Goal: Transaction & Acquisition: Purchase product/service

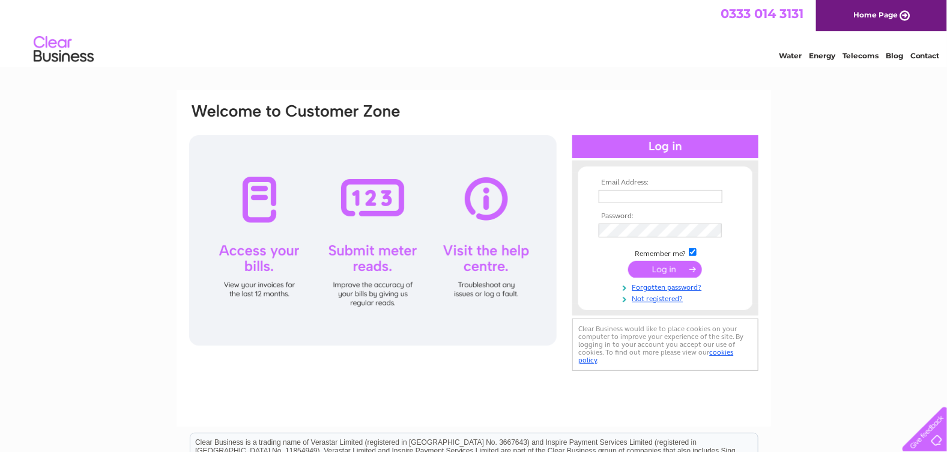
click at [628, 196] on input "text" at bounding box center [661, 196] width 124 height 13
type input "[EMAIL_ADDRESS][DOMAIN_NAME]"
click at [628, 262] on input "submit" at bounding box center [665, 270] width 74 height 17
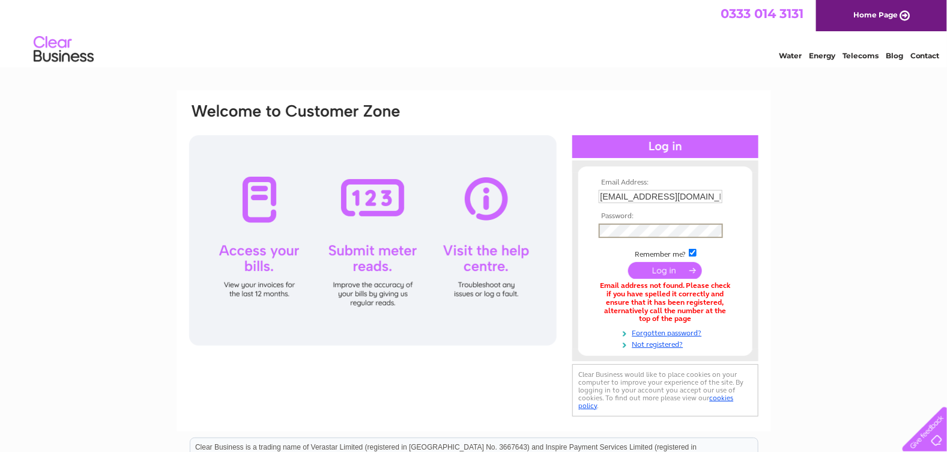
click at [628, 262] on input "submit" at bounding box center [665, 270] width 74 height 17
click at [673, 331] on link "Forgotten password?" at bounding box center [667, 330] width 136 height 11
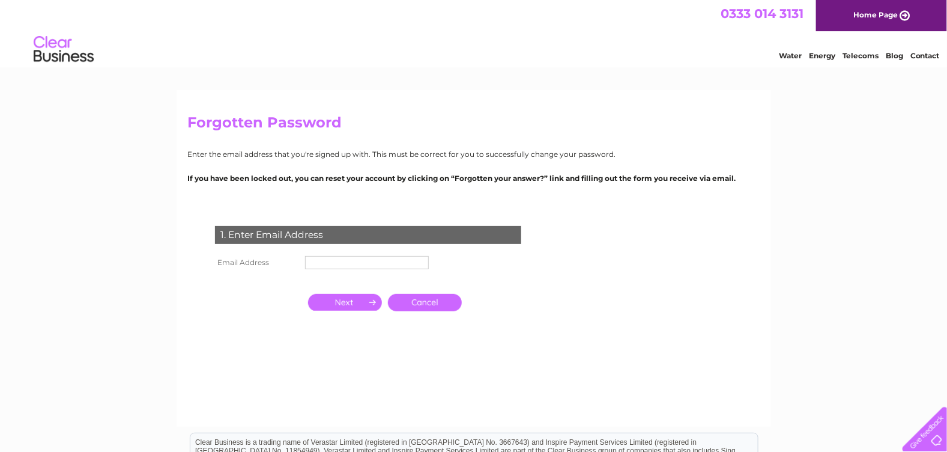
click at [346, 262] on input "text" at bounding box center [367, 262] width 124 height 13
type input "**********"
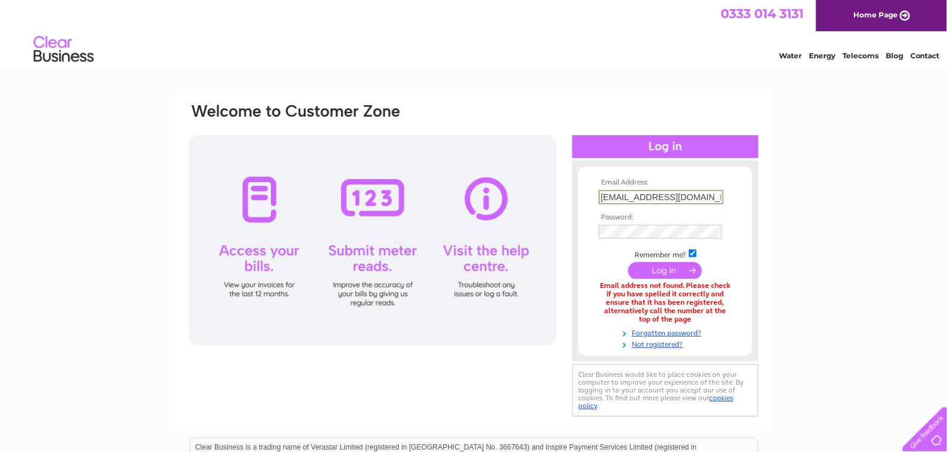
drag, startPoint x: 705, startPoint y: 198, endPoint x: 568, endPoint y: 184, distance: 137.7
click at [886, 60] on div "Email Address: terrilouaitken@gmail.com Password:" at bounding box center [894, 54] width 17 height 12
type input "terriadam@btconnect.com"
click at [628, 262] on input "submit" at bounding box center [665, 270] width 74 height 17
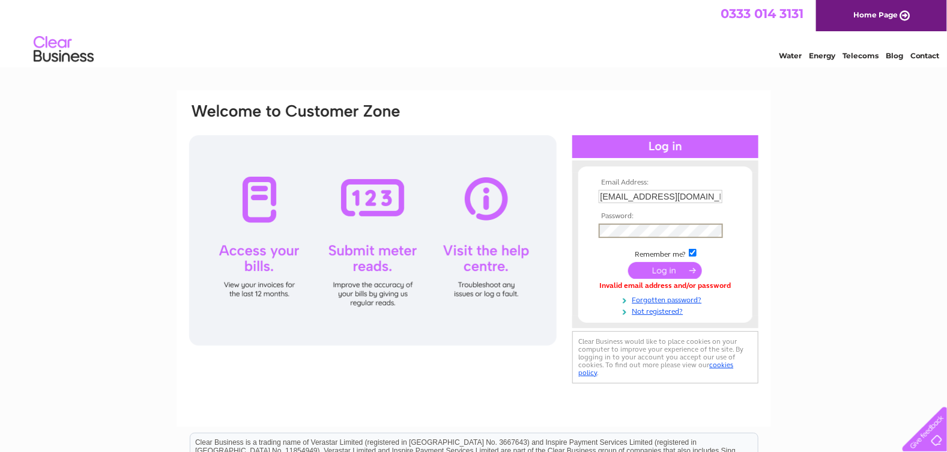
click at [628, 262] on input "submit" at bounding box center [665, 270] width 74 height 17
click at [664, 268] on input "submit" at bounding box center [665, 270] width 74 height 17
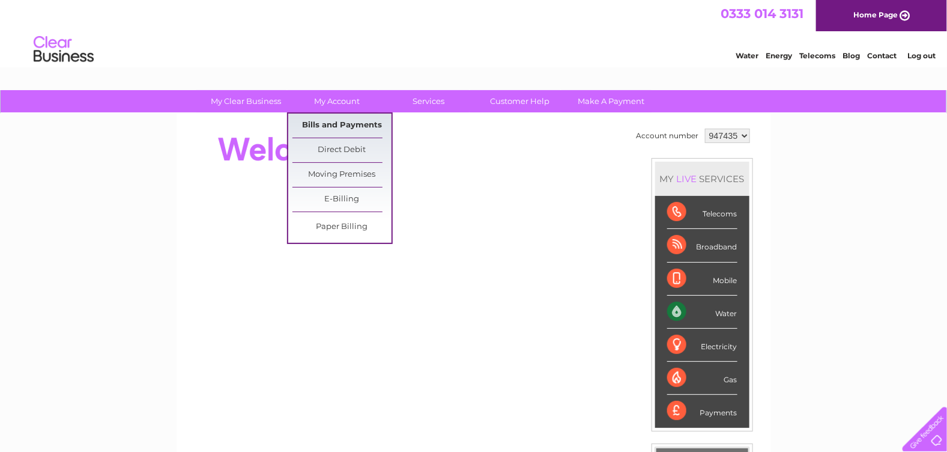
click at [334, 121] on link "Bills and Payments" at bounding box center [342, 126] width 99 height 24
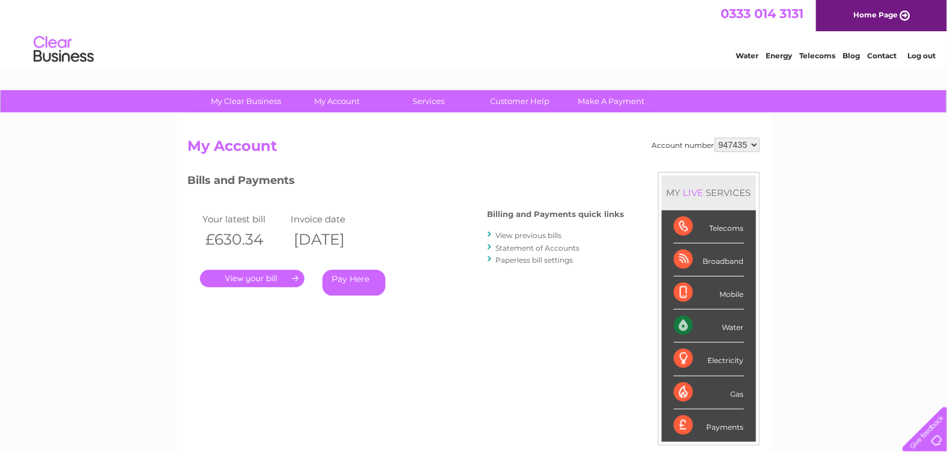
click at [266, 275] on link "." at bounding box center [252, 278] width 105 height 17
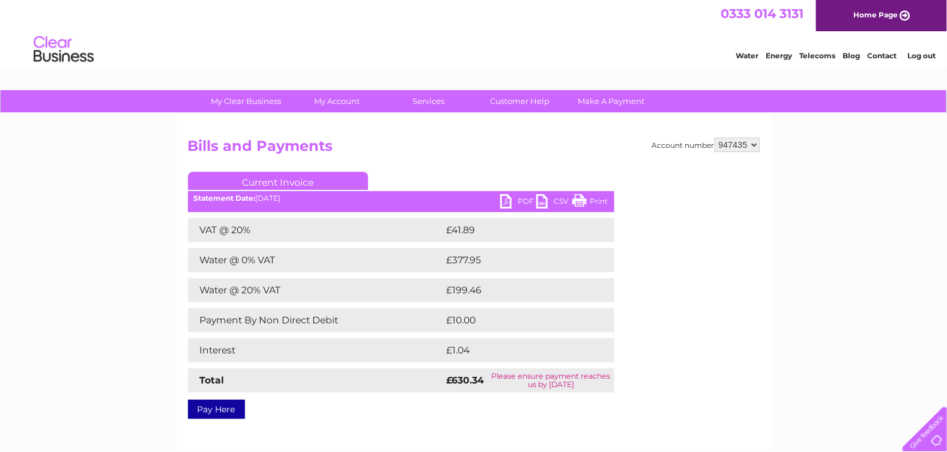
click at [522, 199] on link "PDF" at bounding box center [518, 202] width 36 height 17
click at [202, 406] on link "Pay Here" at bounding box center [216, 409] width 57 height 19
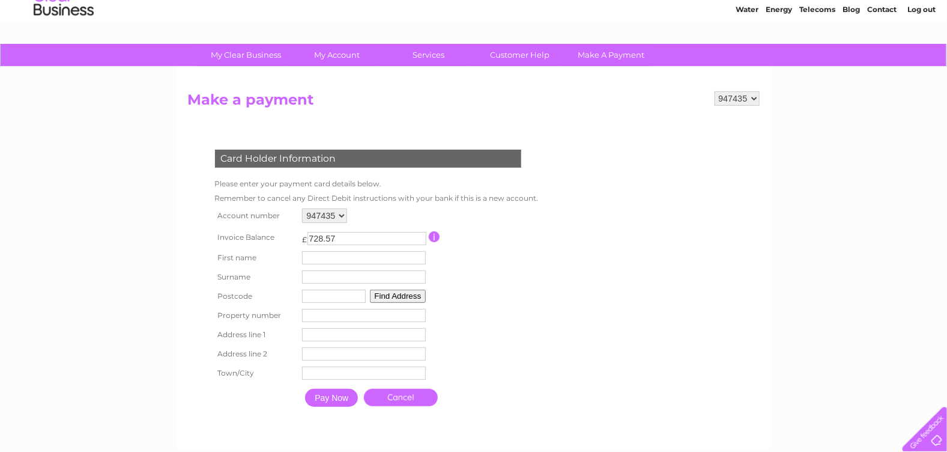
scroll to position [59, 0]
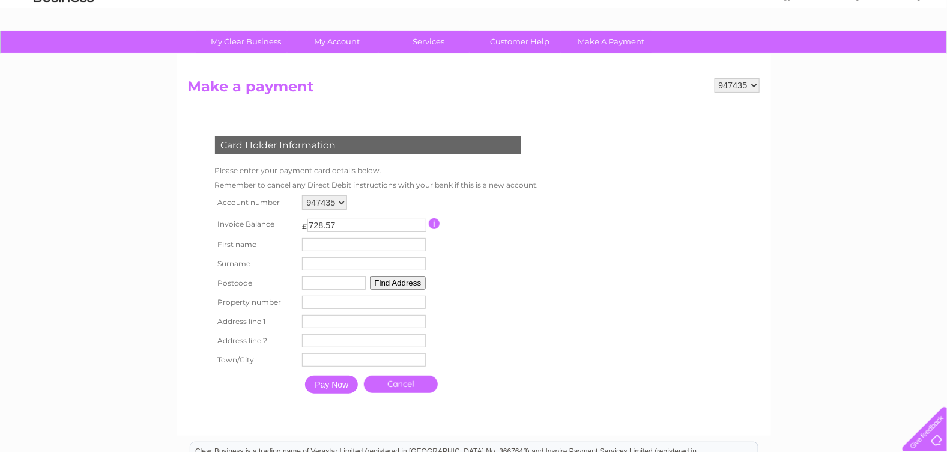
click at [438, 224] on input "button" at bounding box center [434, 223] width 11 height 11
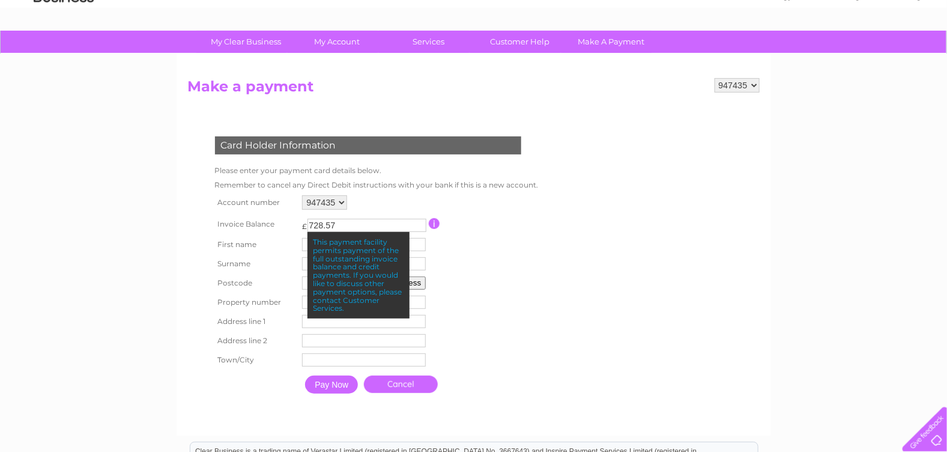
click at [438, 224] on input "button" at bounding box center [434, 223] width 11 height 11
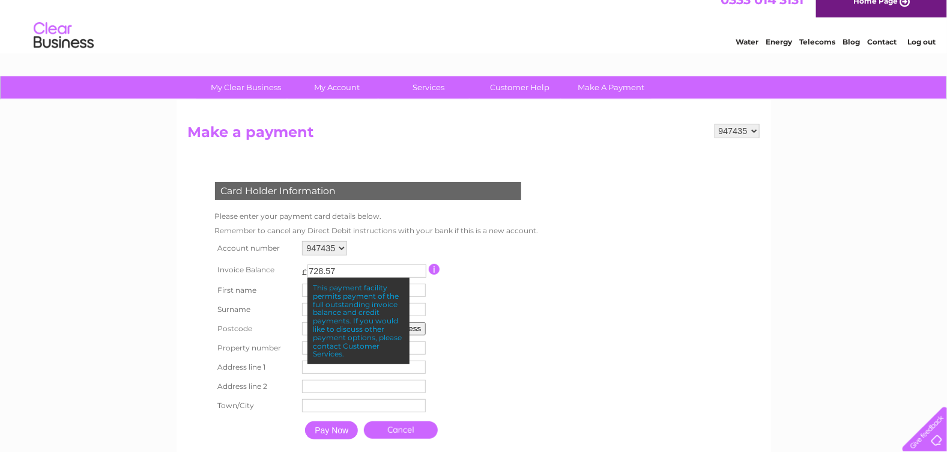
scroll to position [0, 0]
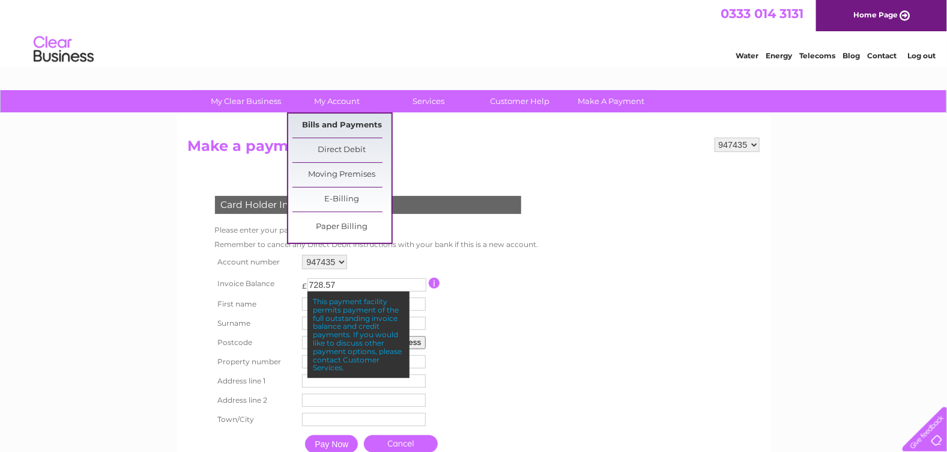
click at [333, 124] on link "Bills and Payments" at bounding box center [342, 126] width 99 height 24
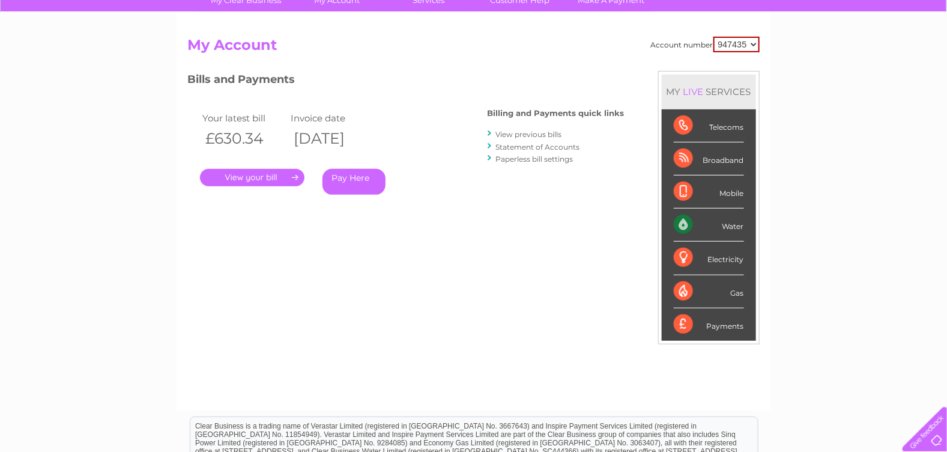
scroll to position [92, 0]
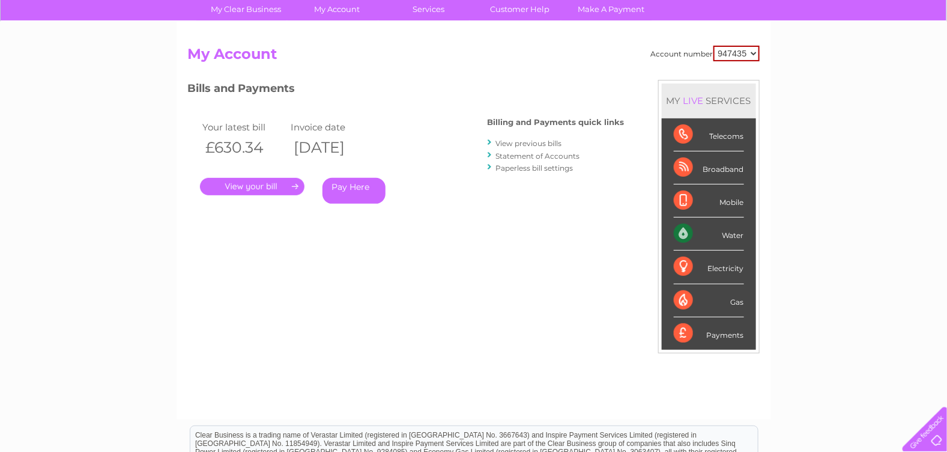
click at [230, 184] on link "." at bounding box center [252, 186] width 105 height 17
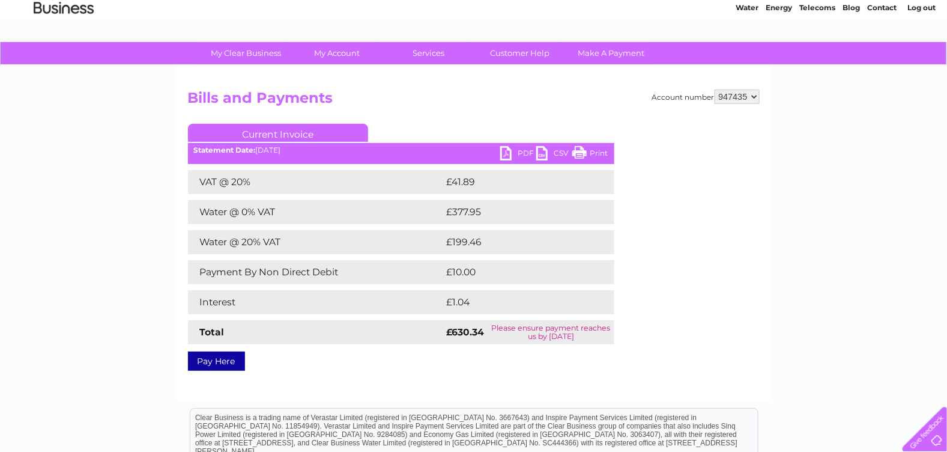
scroll to position [31, 0]
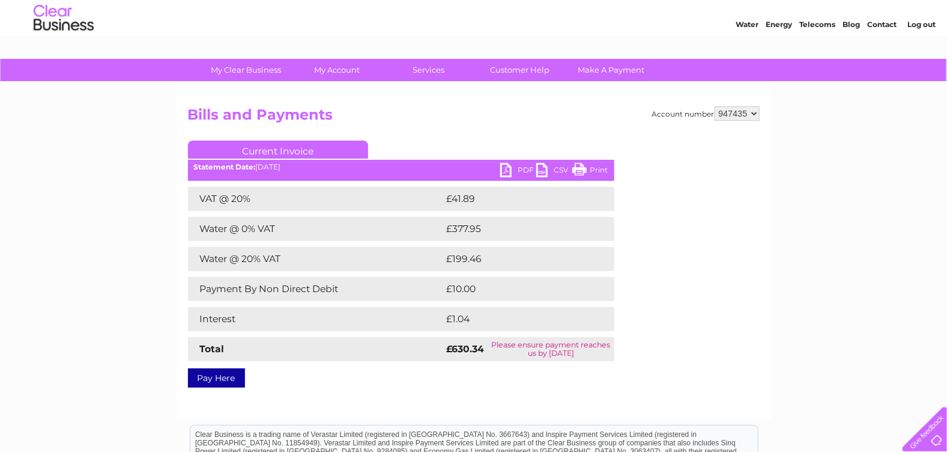
click at [224, 379] on link "Pay Here" at bounding box center [216, 377] width 57 height 19
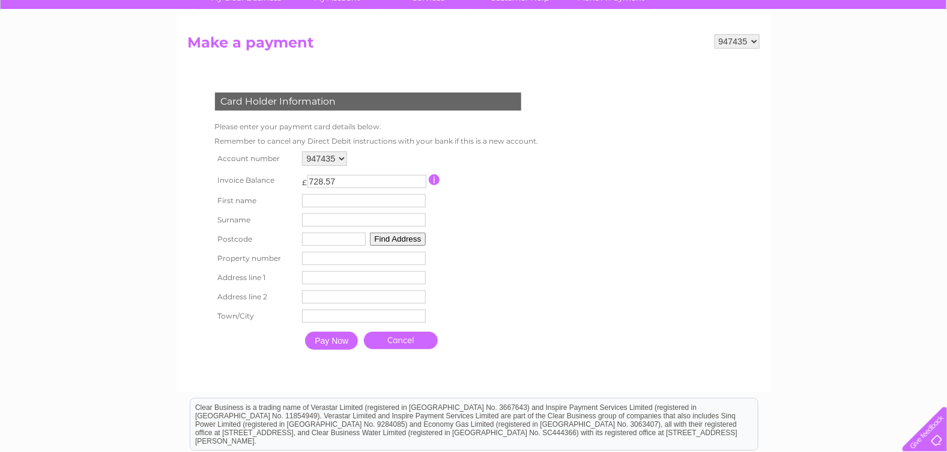
scroll to position [120, 0]
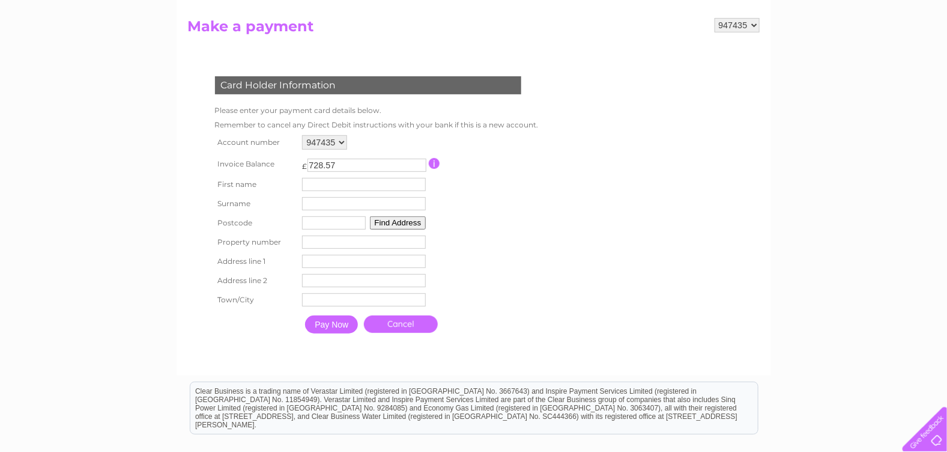
click at [343, 185] on input "text" at bounding box center [364, 184] width 124 height 13
type input "[PERSON_NAME]"
type input "adam"
type input "AB24 5PY"
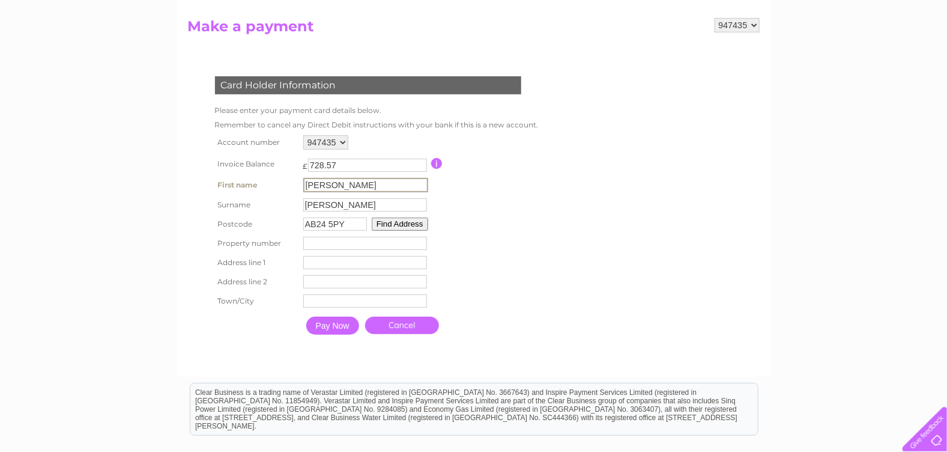
type input "Pittodrie Car Stadium Ltd"
type input "23 Merkland Road East"
type input "Aberdeen"
click at [412, 227] on button "Find Address" at bounding box center [400, 223] width 56 height 13
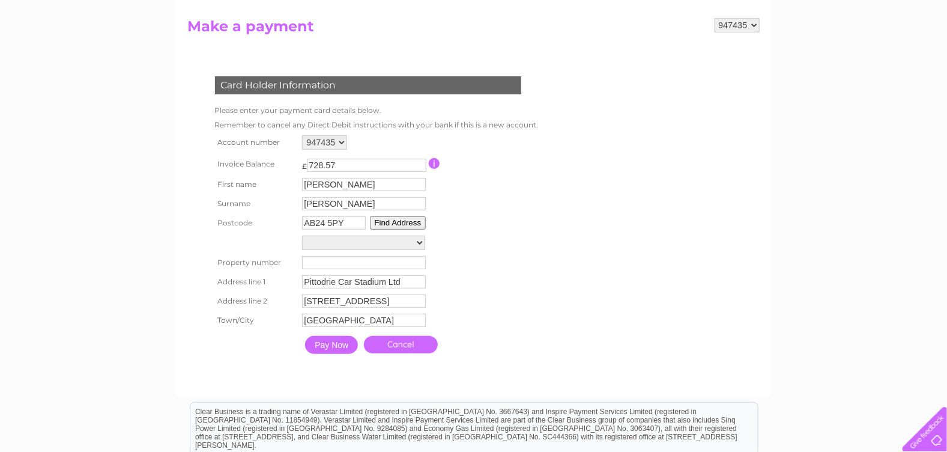
click at [402, 243] on select "19, Ardarroch Road 23, Merkland Road East 25, Merkland Road East" at bounding box center [363, 243] width 123 height 14
click at [402, 243] on select "19, Ardarroch Road 23, Merkland Road East 25, Merkland Road East" at bounding box center [363, 244] width 123 height 16
click at [402, 245] on select "19, Ardarroch Road 23, Merkland Road East 25, Merkland Road East" at bounding box center [363, 244] width 123 height 16
select select "23,Merkland Road East,,Aberdeen"
click at [302, 237] on select "19, Ardarroch Road 23, Merkland Road East 25, Merkland Road East" at bounding box center [363, 244] width 123 height 16
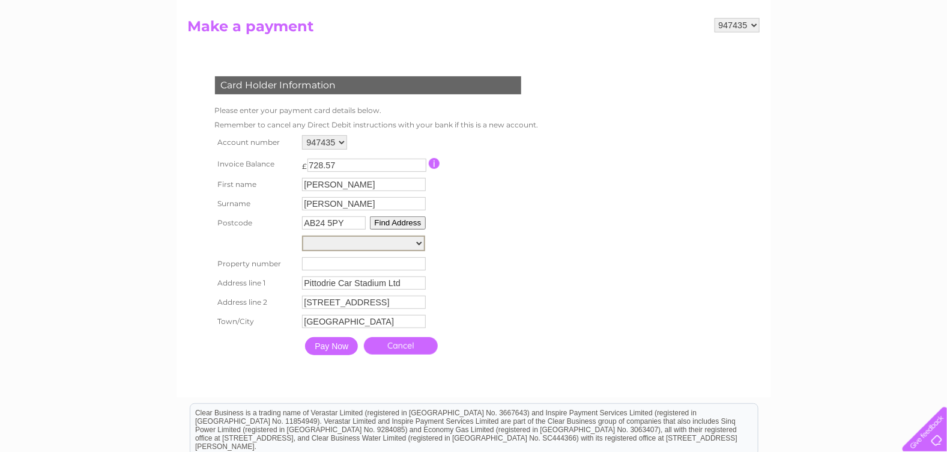
type input "23"
type input "Merkland Road East"
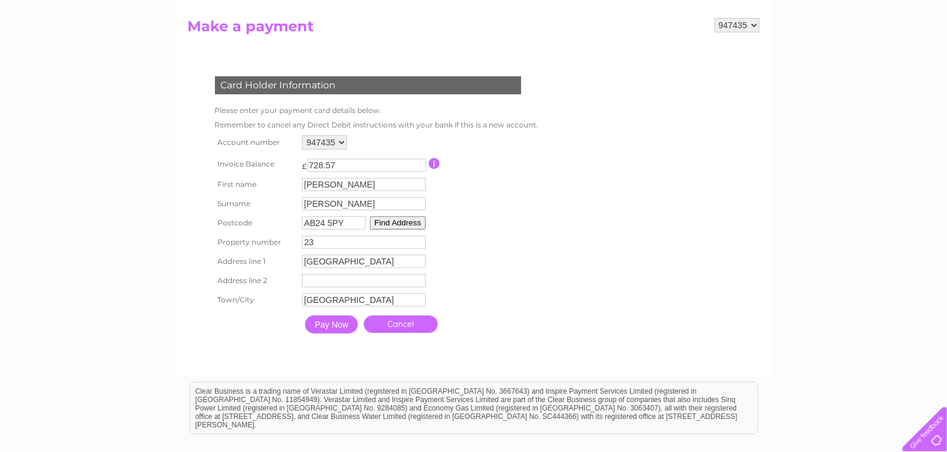
click at [331, 329] on input "Pay Now" at bounding box center [331, 324] width 53 height 18
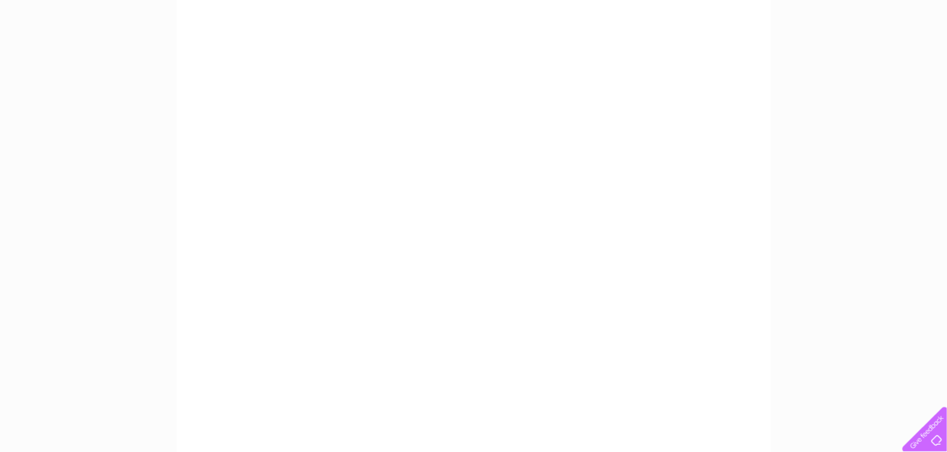
scroll to position [180, 0]
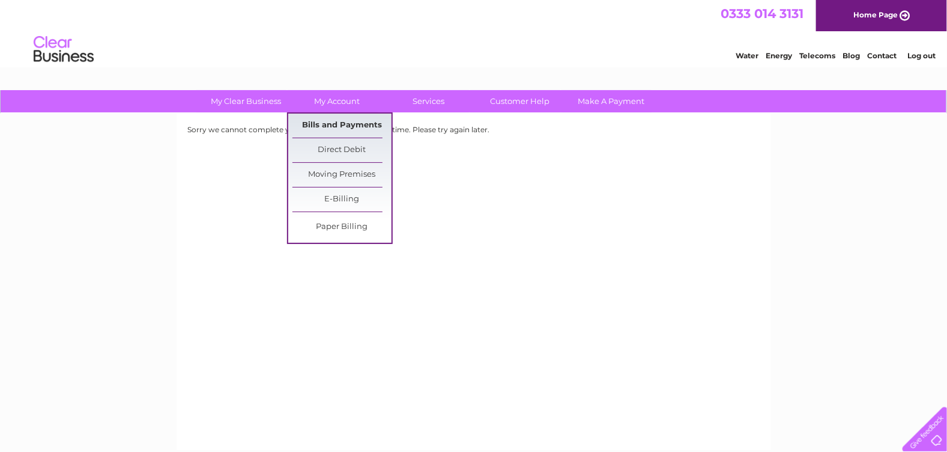
click at [350, 120] on link "Bills and Payments" at bounding box center [342, 126] width 99 height 24
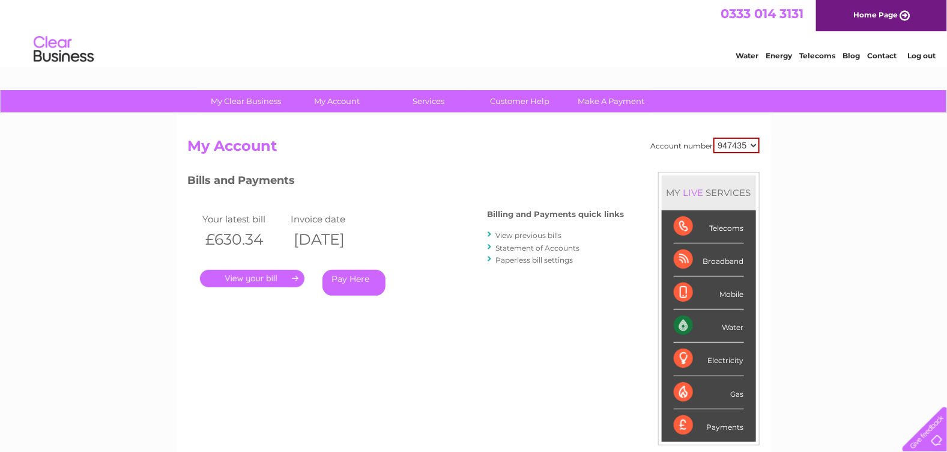
click at [260, 272] on link "." at bounding box center [252, 278] width 105 height 17
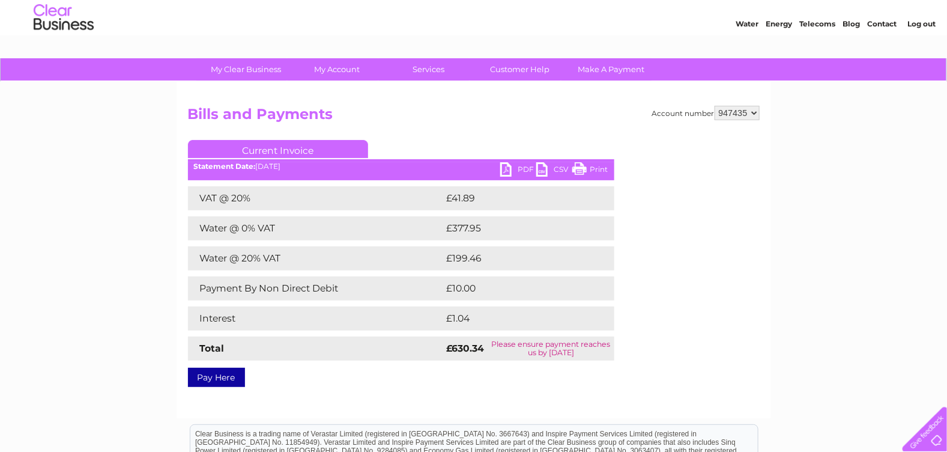
scroll to position [59, 0]
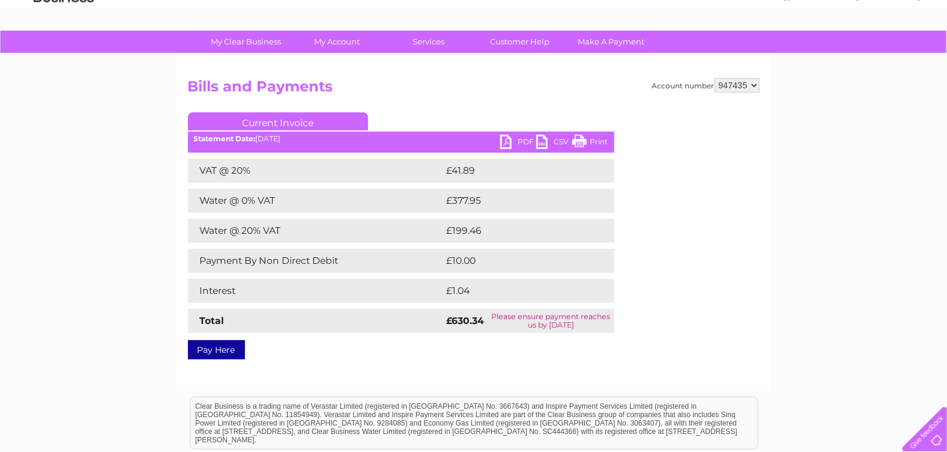
click at [221, 351] on link "Pay Here" at bounding box center [216, 349] width 57 height 19
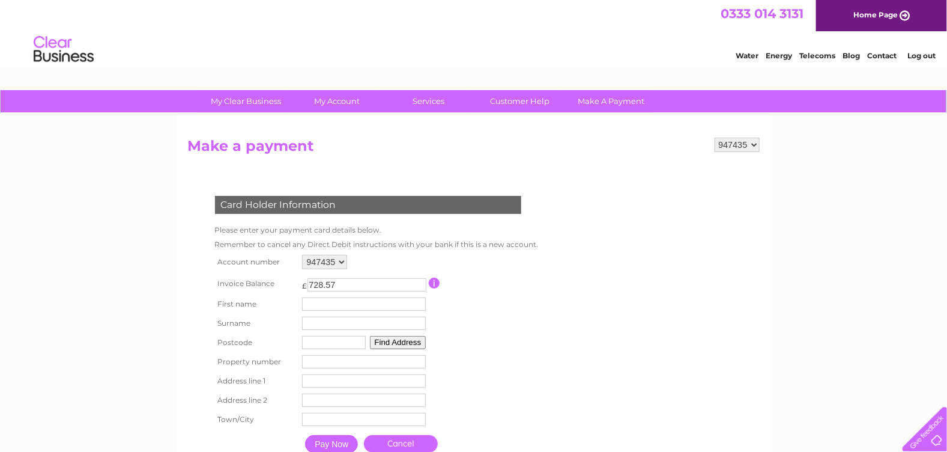
scroll to position [59, 0]
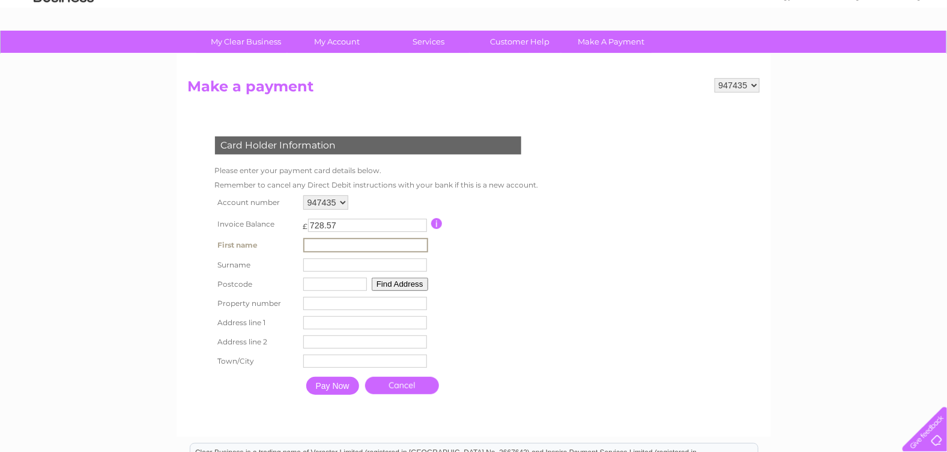
click at [320, 243] on input "text" at bounding box center [365, 245] width 125 height 14
type input "TERRI"
type input "adam"
type input "AB12 5DB"
type input "11 Arbroath Way"
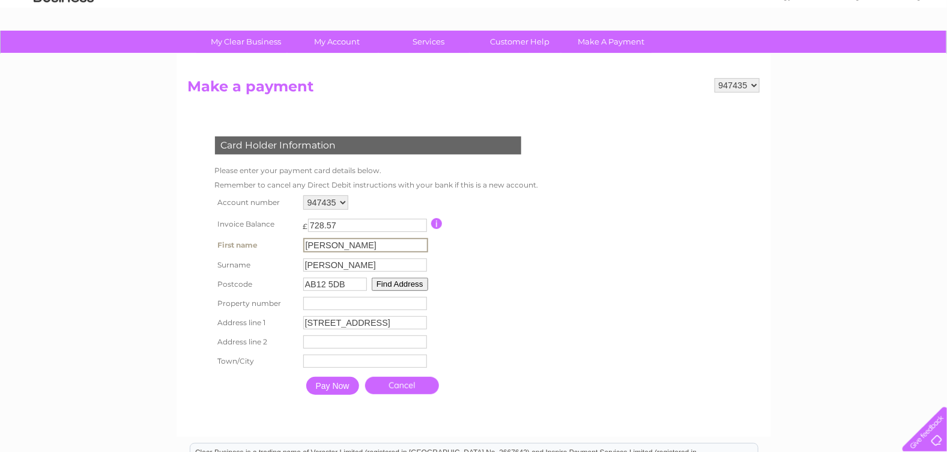
type input "Aberdeen"
click at [329, 387] on input "Pay Now" at bounding box center [331, 385] width 53 height 18
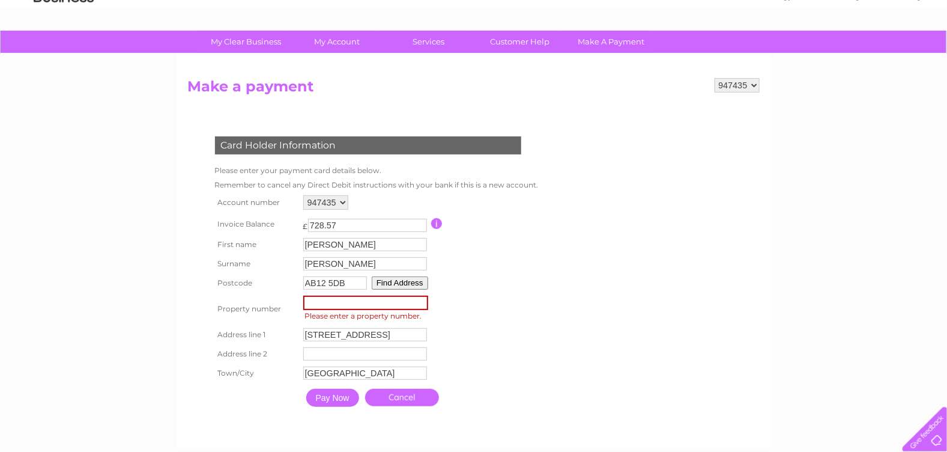
click at [333, 304] on input "number" at bounding box center [365, 303] width 125 height 14
type input "11"
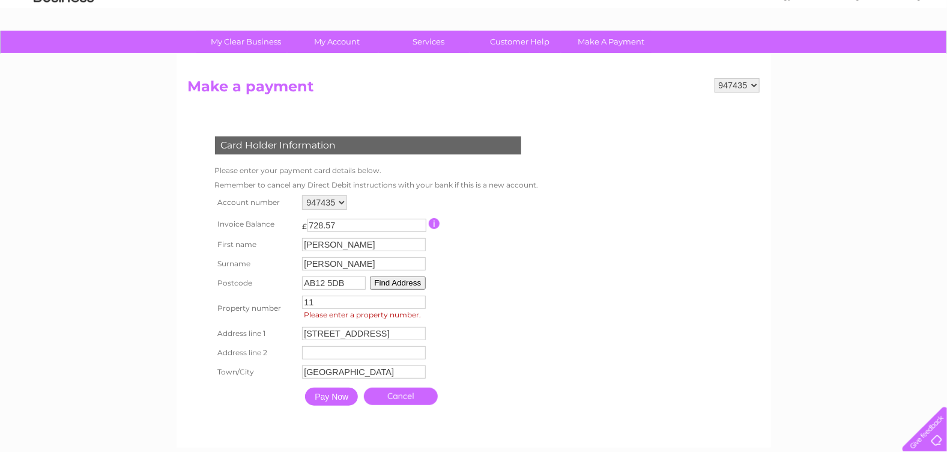
click at [337, 402] on input "Pay Now" at bounding box center [331, 397] width 53 height 18
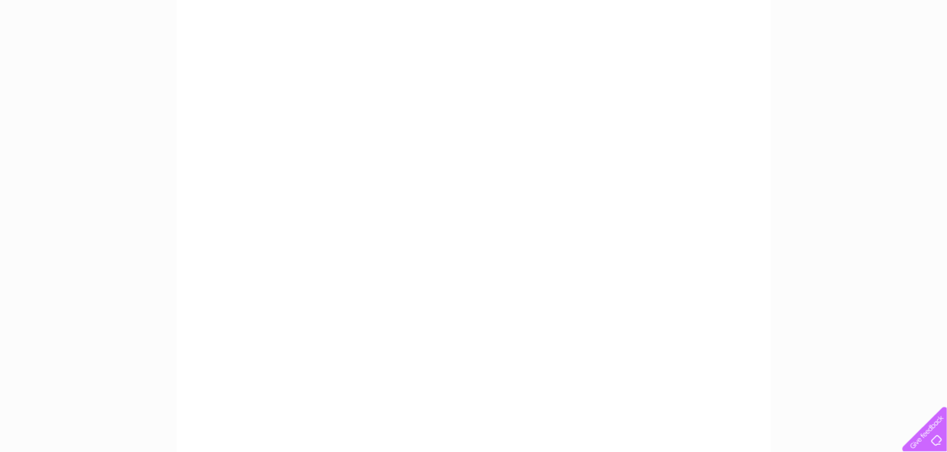
scroll to position [300, 0]
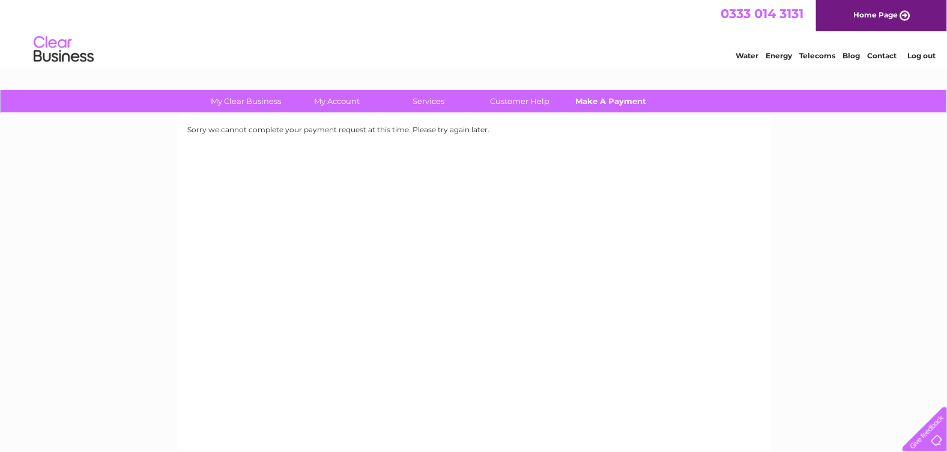
click at [619, 100] on link "Make A Payment" at bounding box center [611, 101] width 99 height 22
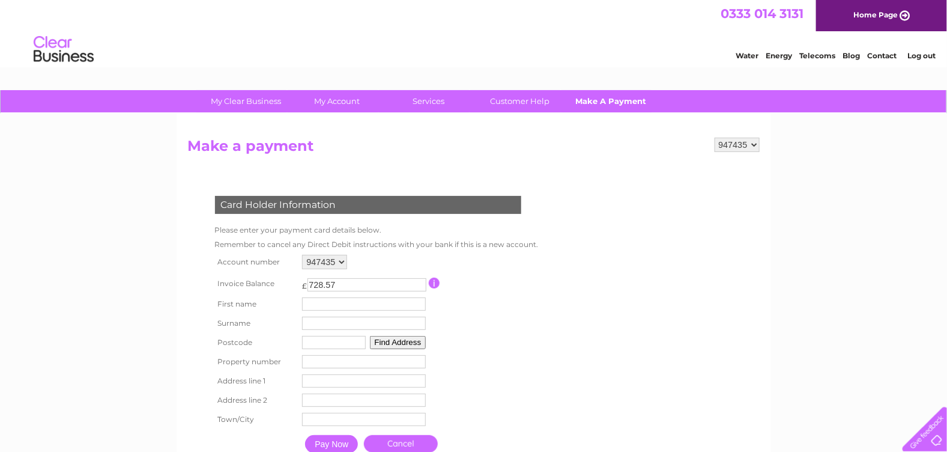
click at [598, 100] on link "Make A Payment" at bounding box center [611, 101] width 99 height 22
click at [737, 145] on select "947435" at bounding box center [737, 145] width 45 height 14
click at [881, 55] on link "Contact" at bounding box center [882, 55] width 29 height 9
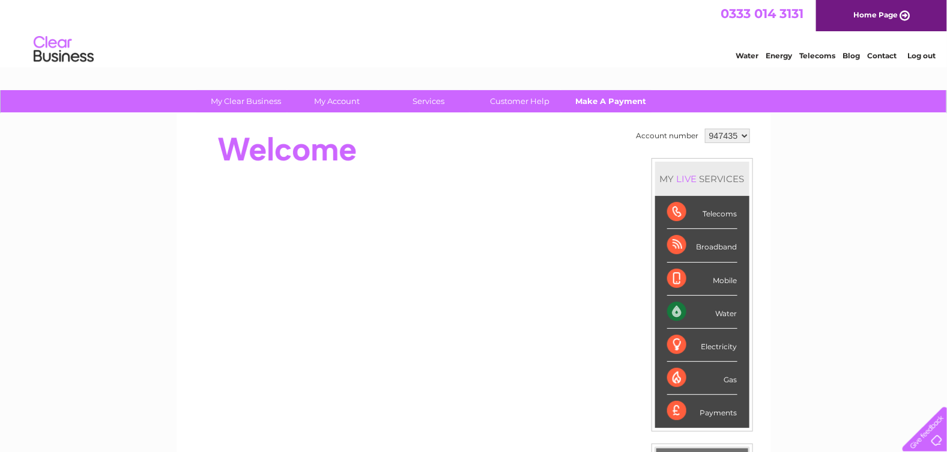
click at [598, 95] on link "Make A Payment" at bounding box center [611, 101] width 99 height 22
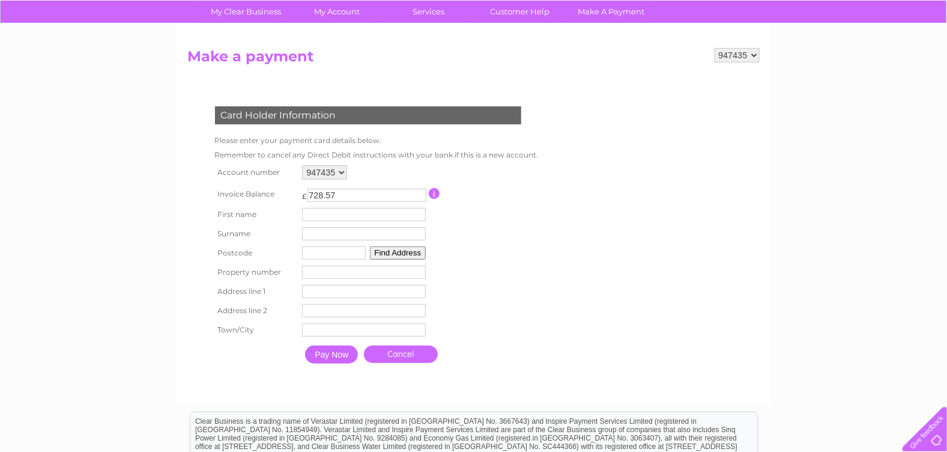
scroll to position [59, 0]
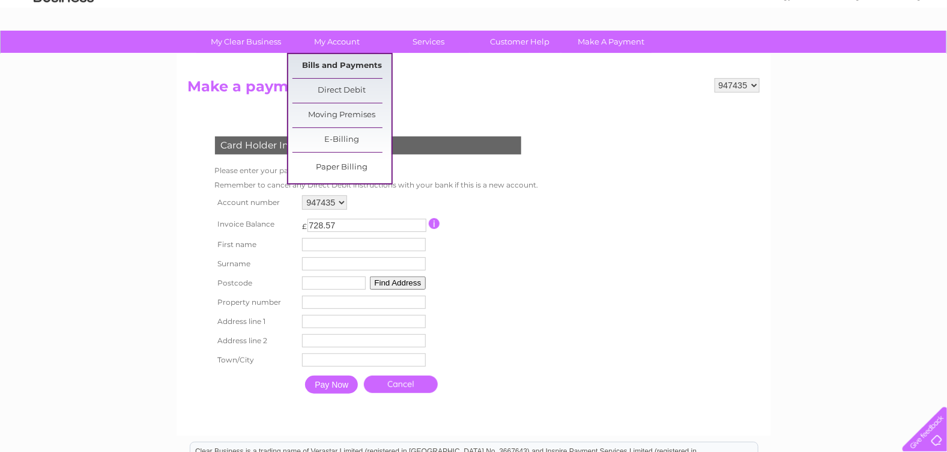
click at [321, 62] on link "Bills and Payments" at bounding box center [342, 66] width 99 height 24
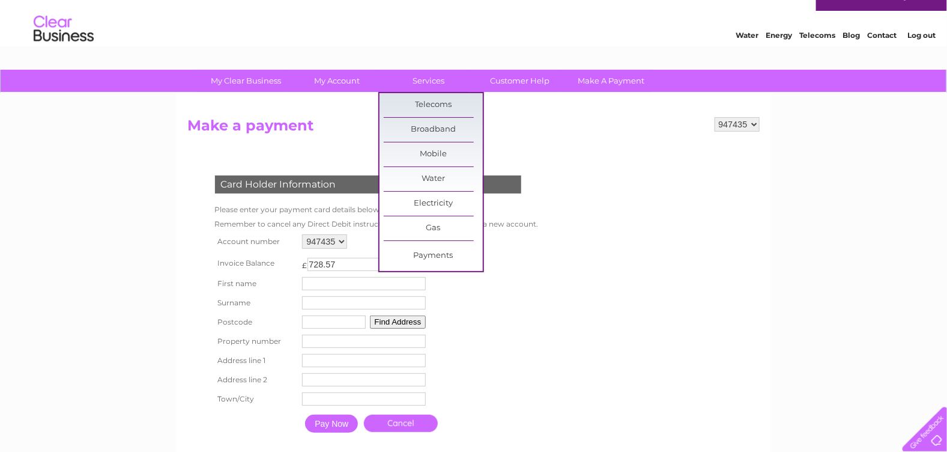
scroll to position [0, 0]
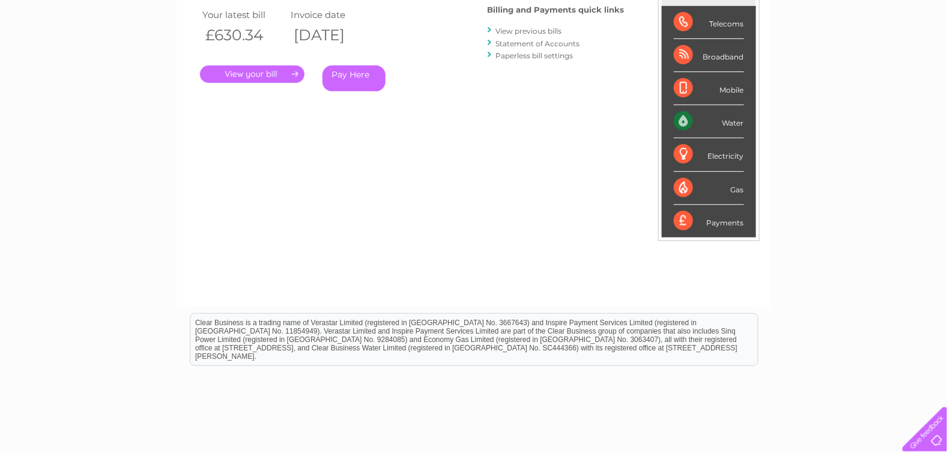
scroll to position [92, 0]
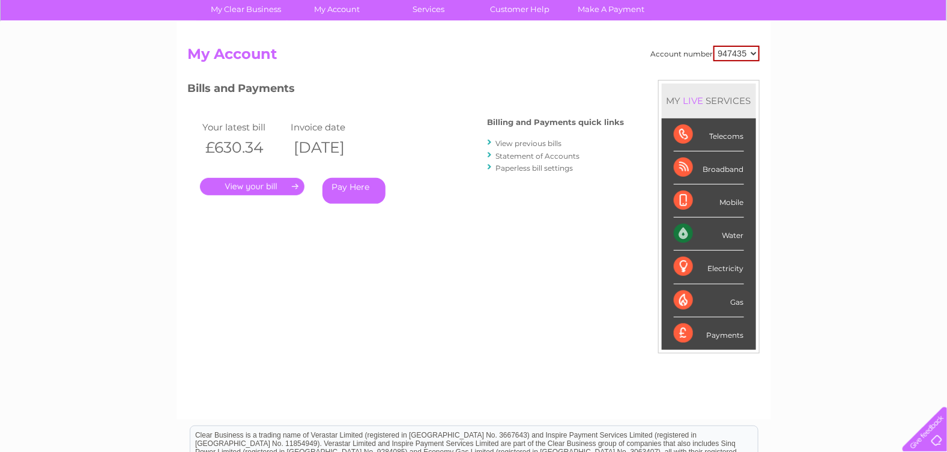
click at [264, 183] on link "." at bounding box center [252, 186] width 105 height 17
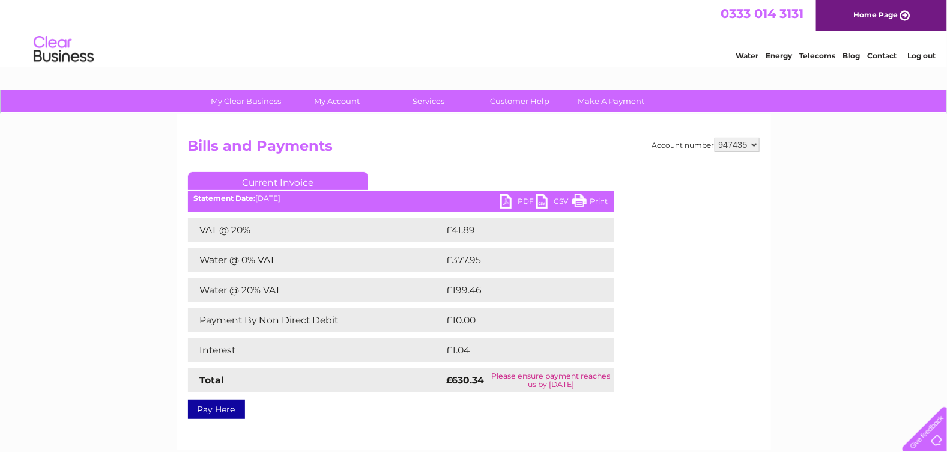
click at [607, 202] on link "Print" at bounding box center [591, 202] width 36 height 17
click at [831, 207] on div "My Clear Business Login Details My Details My Preferences Link Account My Accou…" at bounding box center [473, 372] width 947 height 565
click at [884, 52] on link "Contact" at bounding box center [882, 55] width 29 height 9
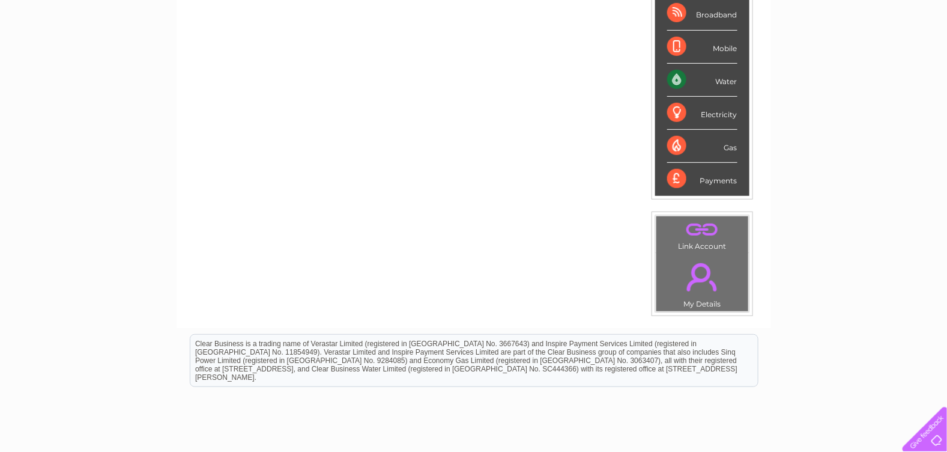
scroll to position [240, 0]
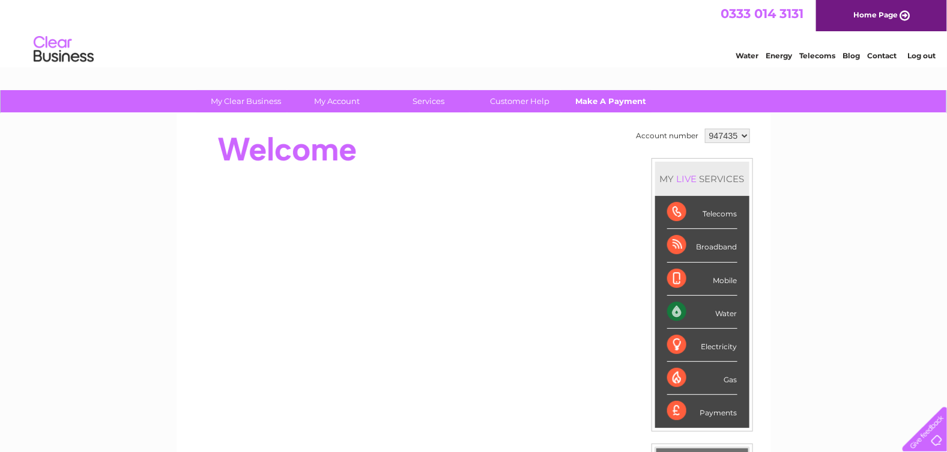
click at [611, 105] on link "Make A Payment" at bounding box center [611, 101] width 99 height 22
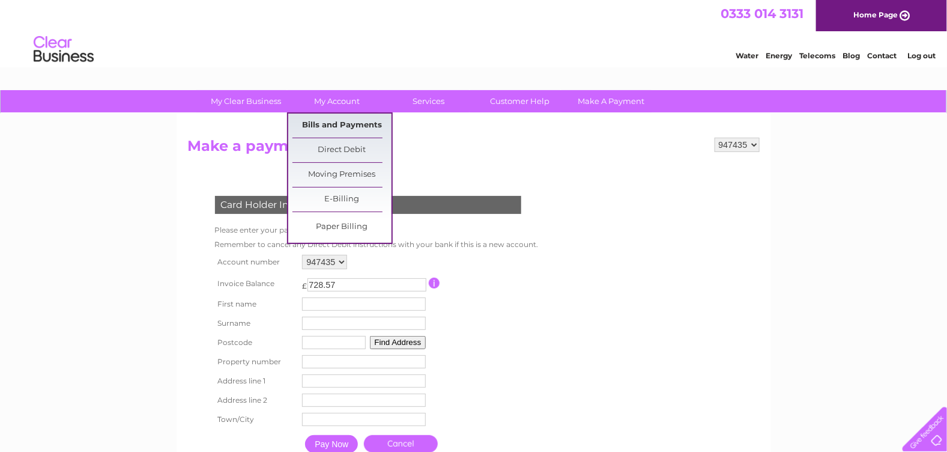
click at [328, 129] on link "Bills and Payments" at bounding box center [342, 126] width 99 height 24
click at [342, 124] on link "Bills and Payments" at bounding box center [342, 126] width 99 height 24
click at [336, 121] on link "Bills and Payments" at bounding box center [342, 126] width 99 height 24
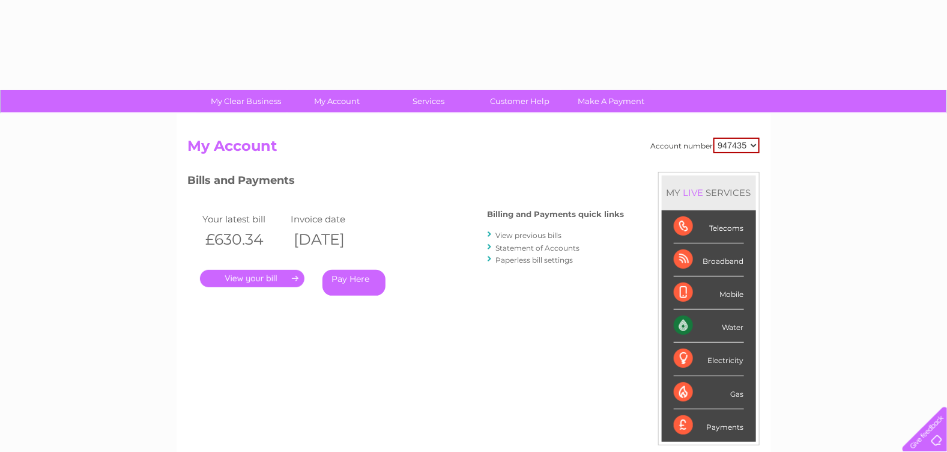
click at [258, 275] on link "." at bounding box center [252, 278] width 105 height 17
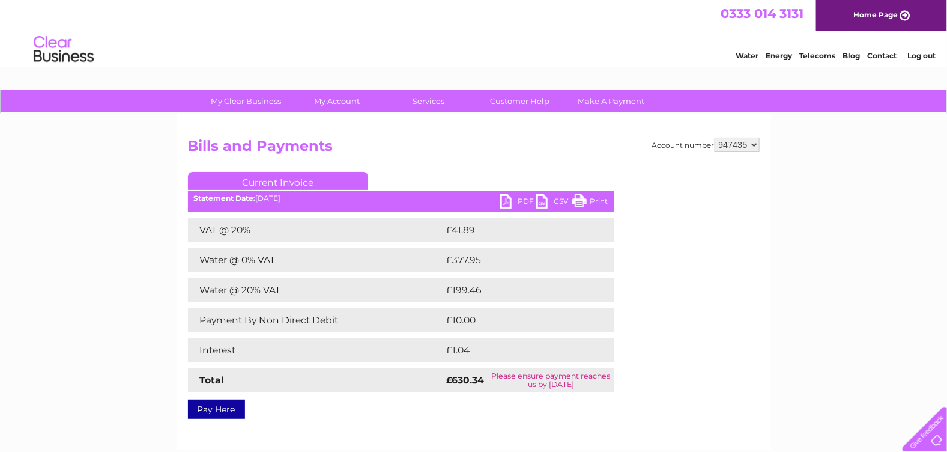
click at [520, 198] on link "PDF" at bounding box center [518, 202] width 36 height 17
